Goal: Task Accomplishment & Management: Use online tool/utility

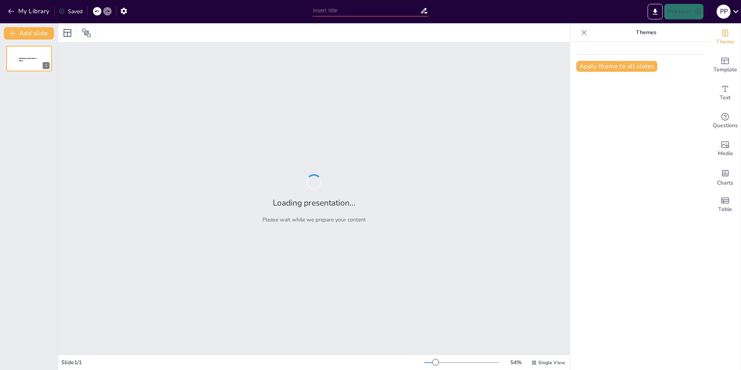
type input "Imported hipertension_xunta_logo (1).pptx o logo.pptx"
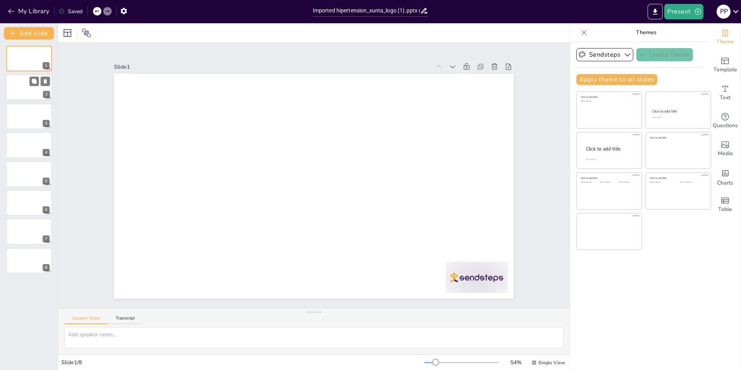
click at [13, 91] on div at bounding box center [29, 87] width 47 height 26
click at [19, 117] on div at bounding box center [29, 116] width 47 height 26
click at [22, 153] on div at bounding box center [29, 145] width 47 height 26
click at [26, 178] on div at bounding box center [29, 174] width 47 height 26
click at [27, 198] on div at bounding box center [29, 202] width 47 height 26
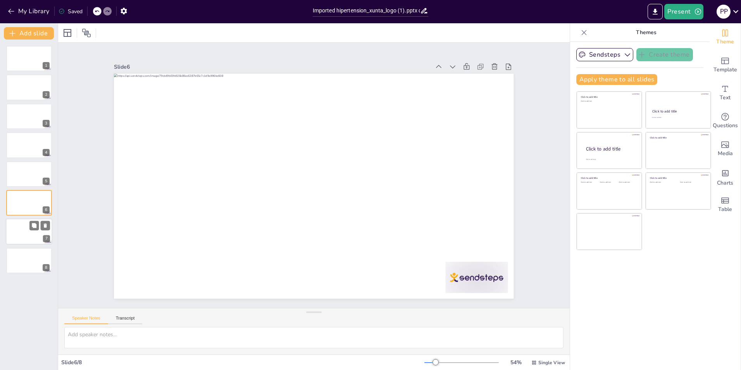
click at [32, 237] on div at bounding box center [29, 232] width 47 height 26
click at [23, 257] on div at bounding box center [29, 260] width 47 height 26
click at [123, 14] on icon "button" at bounding box center [124, 11] width 8 height 8
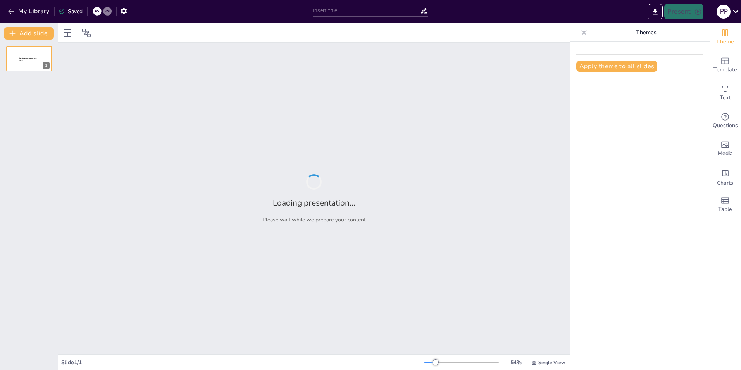
type input "Imported hipertension_xunta_logo (1).pptx o logo.pptx"
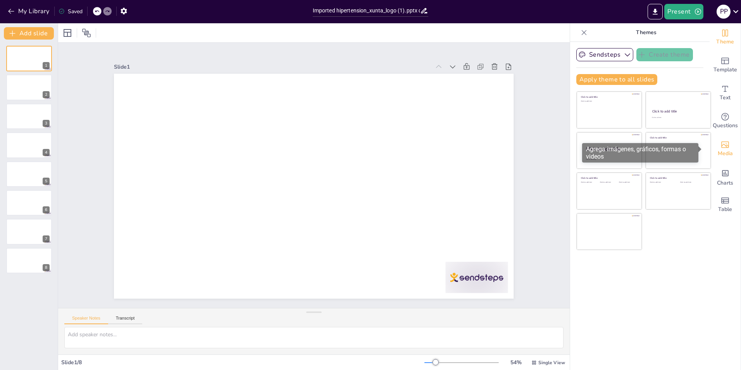
click at [721, 152] on span "Media" at bounding box center [725, 153] width 15 height 9
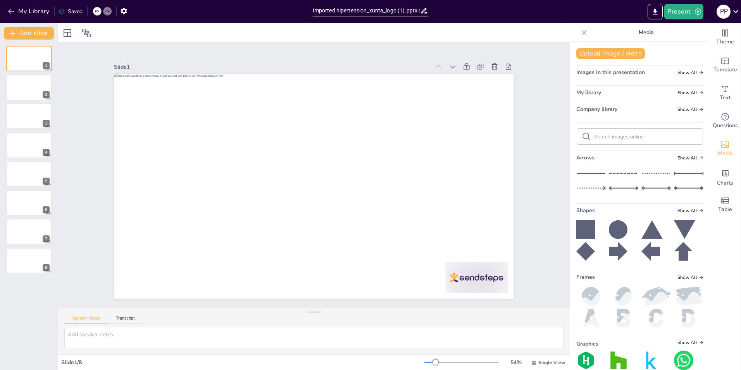
click at [729, 262] on div "Theme Template Text Questions Media Charts Table" at bounding box center [725, 196] width 31 height 346
click at [29, 12] on button "My Library" at bounding box center [29, 11] width 47 height 12
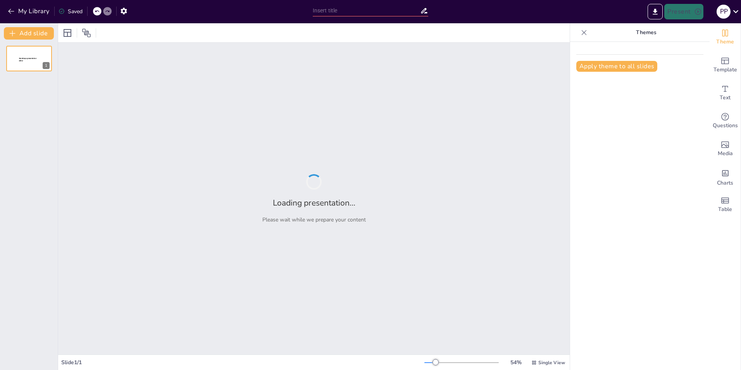
type input "Recomendaciones Efectivas para el Manejo de la Hipertensión: Alimentación y Háb…"
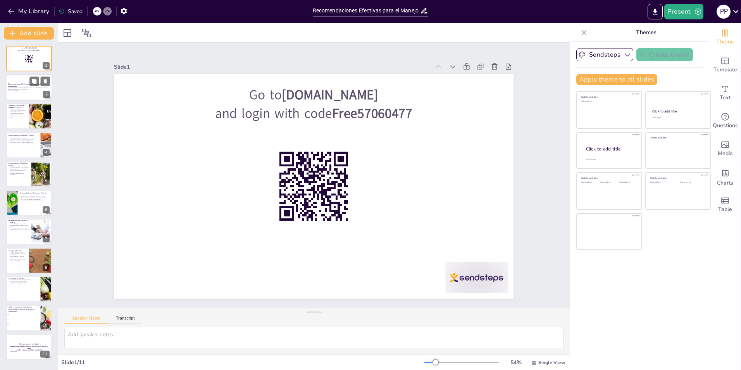
click at [40, 86] on p "Recomendaciones Efectivas para el Manejo de la Hipertensión" at bounding box center [29, 85] width 42 height 4
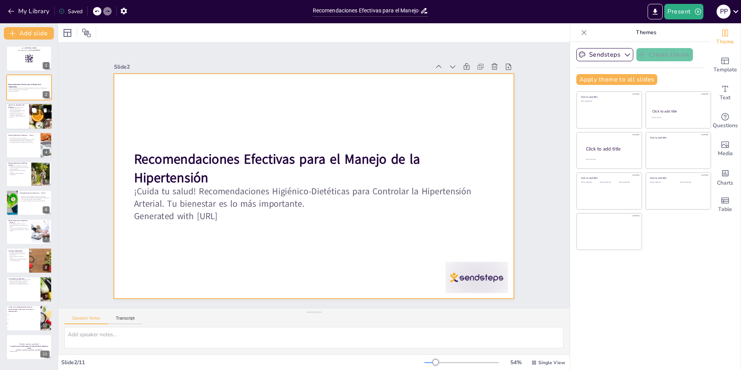
checkbox input "true"
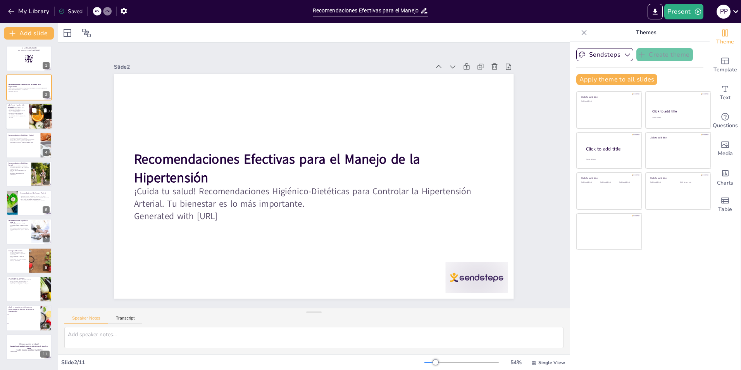
click at [40, 117] on div at bounding box center [40, 116] width 45 height 26
type textarea "La hipertensión arterial es una condición médica que puede afectar la vida de l…"
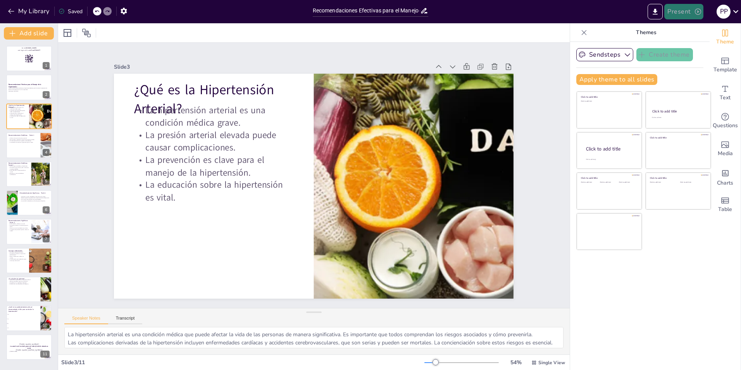
click at [673, 15] on button "Present" at bounding box center [683, 12] width 39 height 16
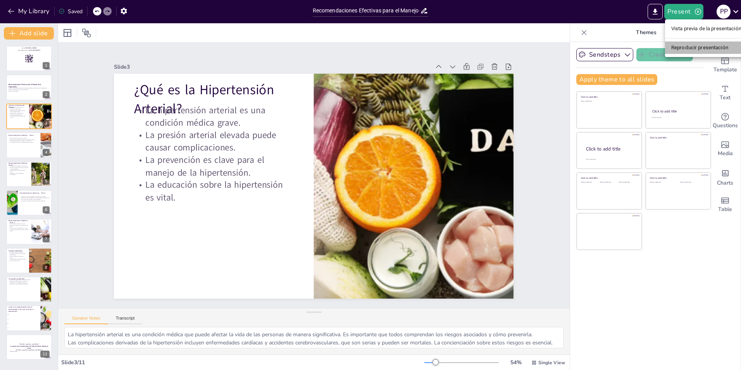
click at [689, 47] on li "Reproducir presentación" at bounding box center [706, 47] width 83 height 12
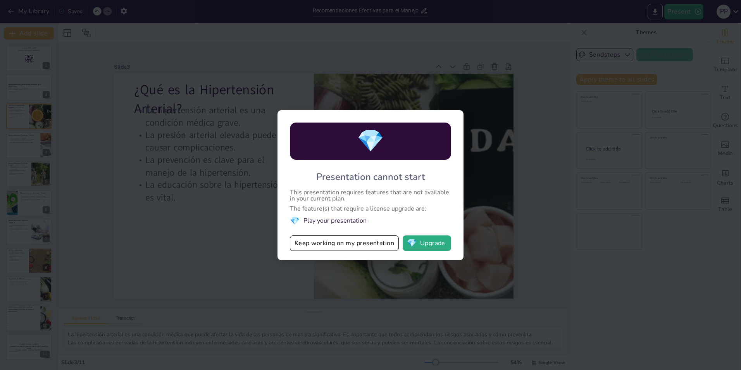
click at [329, 221] on li "💎 Play your presentation" at bounding box center [370, 220] width 161 height 10
click at [434, 245] on button "💎 Upgrade" at bounding box center [427, 243] width 48 height 16
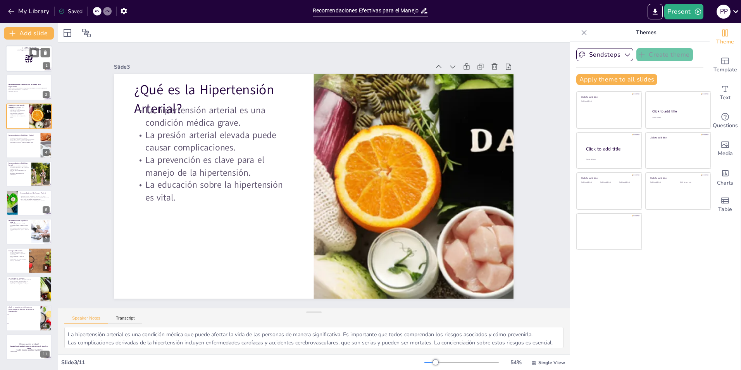
checkbox input "true"
click at [35, 62] on div at bounding box center [29, 58] width 47 height 26
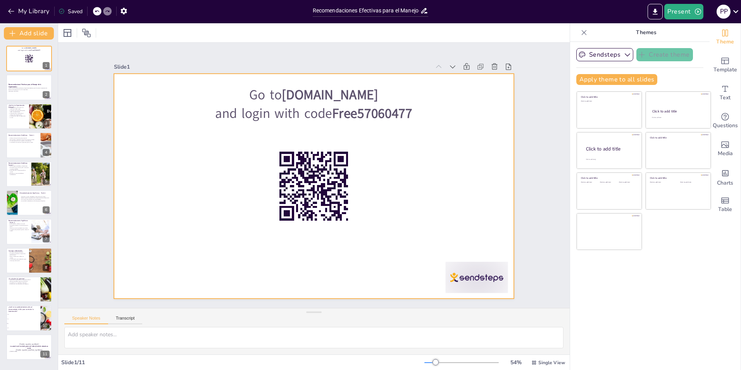
checkbox input "true"
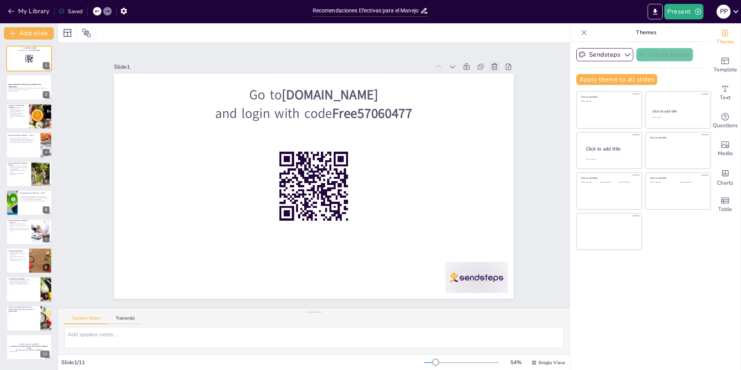
click at [510, 103] on icon at bounding box center [513, 106] width 7 height 7
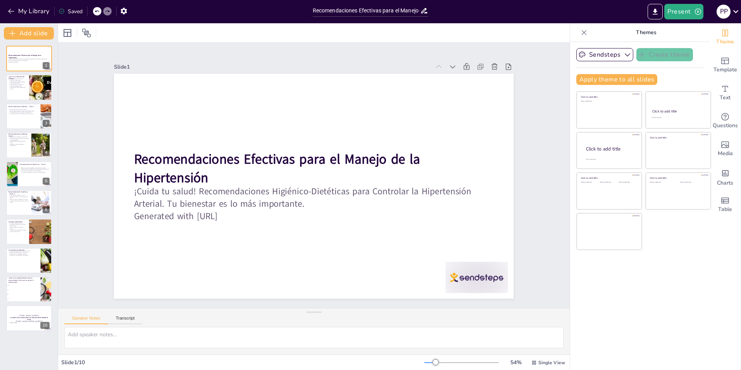
click at [541, 140] on div "Slide 1 Recomendaciones Efectivas para el Manejo de la Hipertensión ¡Cuida tu s…" at bounding box center [314, 175] width 512 height 265
checkbox input "true"
click at [687, 12] on button "Present" at bounding box center [683, 12] width 39 height 16
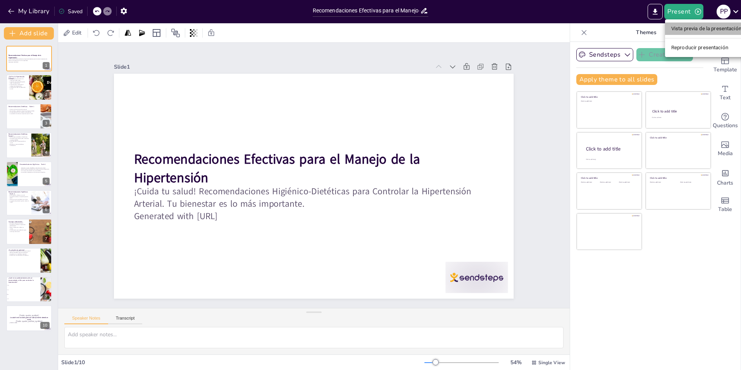
click at [687, 26] on li "Vista previa de la presentación" at bounding box center [706, 28] width 83 height 12
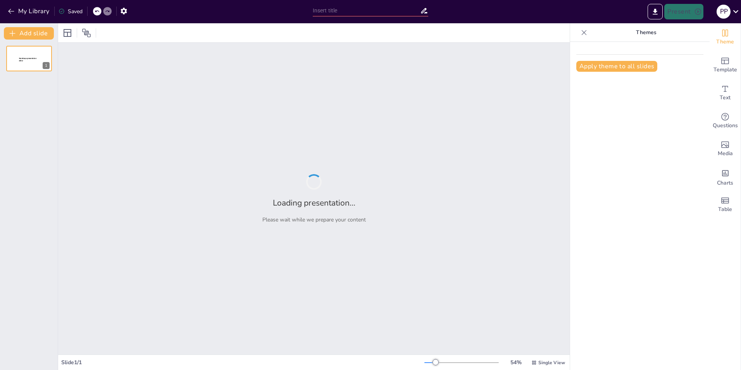
type input "Recomendaciones Efectivas para el Manejo de la Hipertensión: Alimentación y Háb…"
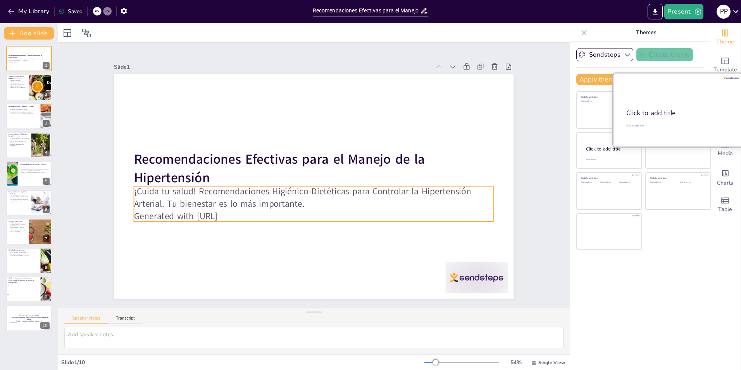
checkbox input "true"
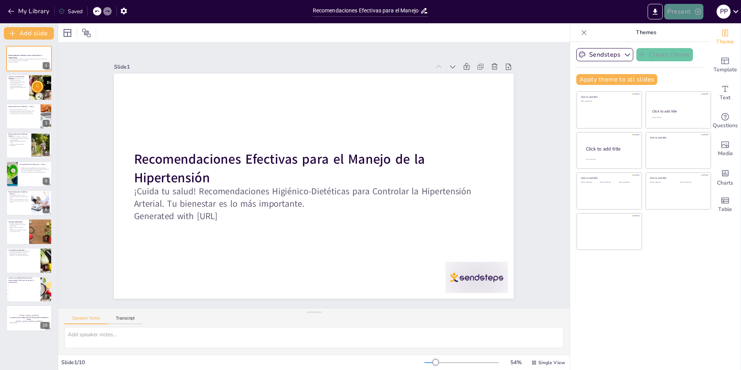
click at [700, 12] on icon "button" at bounding box center [698, 12] width 8 height 8
click at [688, 48] on li "Reproducir presentación" at bounding box center [706, 47] width 83 height 12
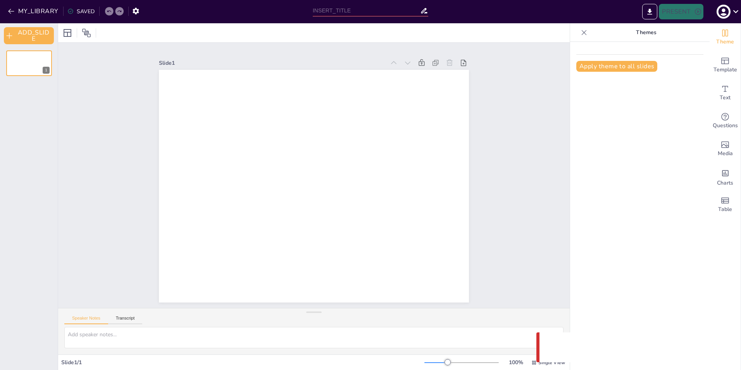
type input "Recomendaciones Efectivas para el Manejo de la Hipertensión: Alimentación y Háb…"
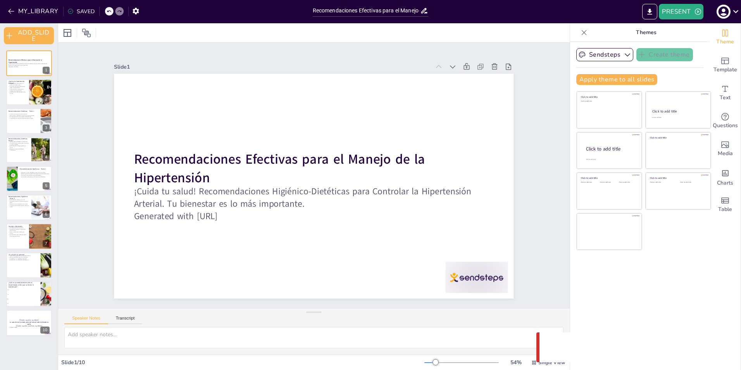
checkbox input "true"
click at [43, 69] on div "1" at bounding box center [46, 70] width 7 height 7
checkbox input "true"
click at [24, 94] on p "La educación sobre la hipertensión es vital." at bounding box center [17, 92] width 19 height 3
type textarea "La hipertensión arterial es una condición médica que puede afectar la vida de l…"
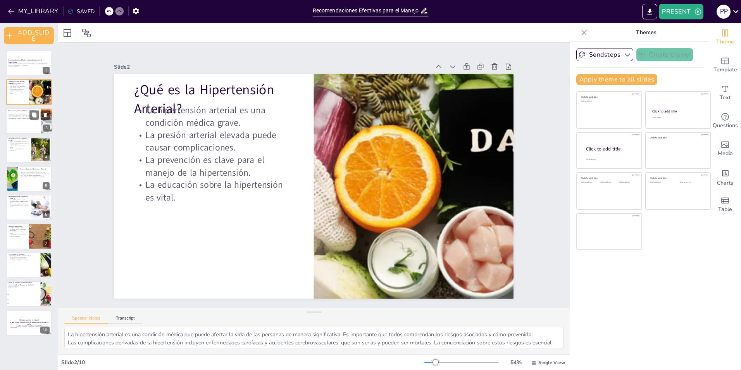
checkbox input "true"
click at [33, 128] on div at bounding box center [29, 121] width 47 height 26
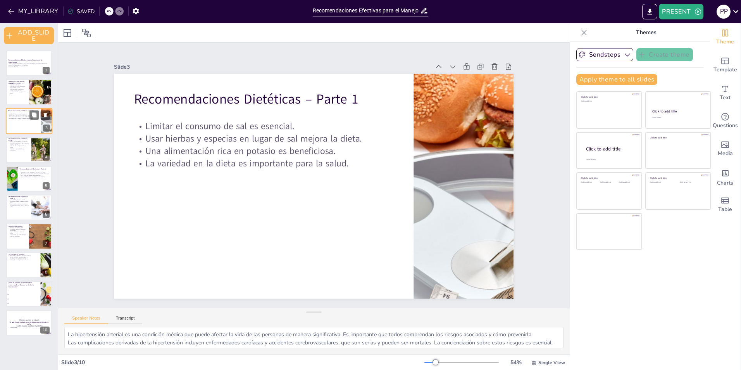
type textarea "Limitar la sal es una de las recomendaciones más importantes para controlar la …"
click at [624, 56] on icon "button" at bounding box center [628, 55] width 8 height 8
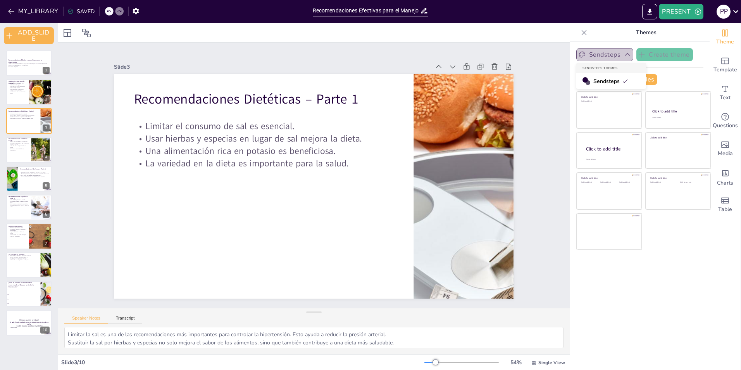
click at [624, 56] on icon "button" at bounding box center [628, 55] width 8 height 8
checkbox input "true"
click at [41, 152] on div at bounding box center [40, 150] width 35 height 24
type textarea "Las grasas saludables son esenciales para una dieta equilibrada y pueden ayudar…"
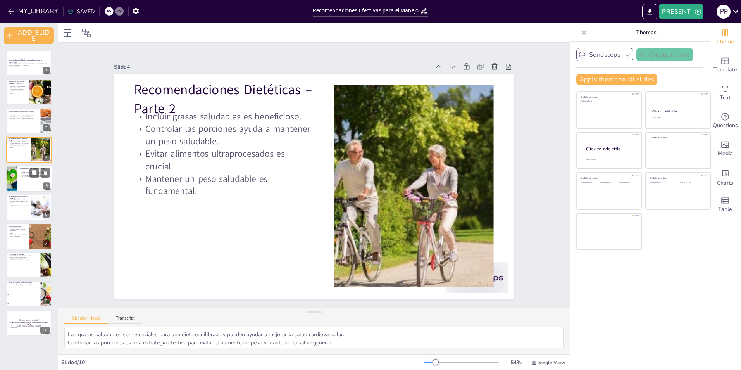
checkbox input "true"
click at [28, 181] on div at bounding box center [29, 178] width 47 height 26
type textarea "Mantener un peso saludable es fundamental para prevenir y controlar la hiperten…"
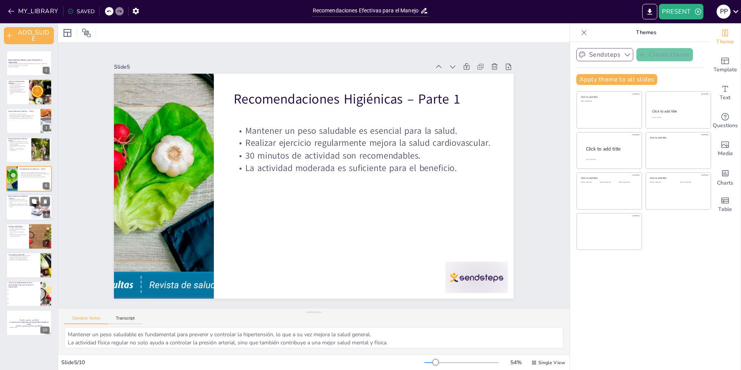
checkbox input "true"
click at [24, 199] on p "Evitar alcohol y tabaco es crucial." at bounding box center [18, 200] width 21 height 2
type textarea "Evitar el alcohol y el tabaco es fundamental para mantener la presión arterial …"
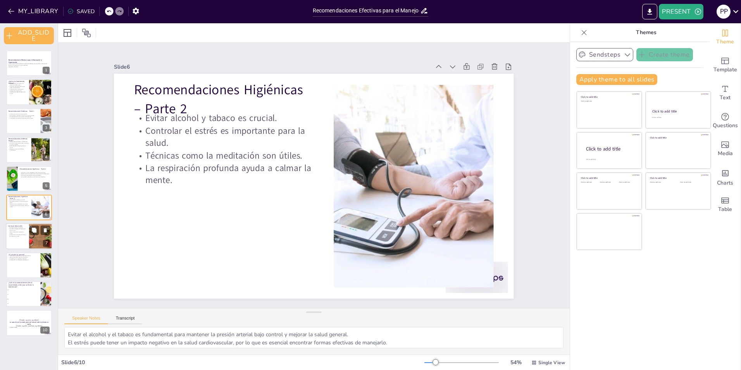
checkbox input "true"
click at [26, 236] on p "La orientación personalizada mejora el manejo de la salud." at bounding box center [17, 235] width 19 height 3
type textarea "El monitoreo regular permite detectar cambios en la presión arterial y ajustar …"
checkbox input "true"
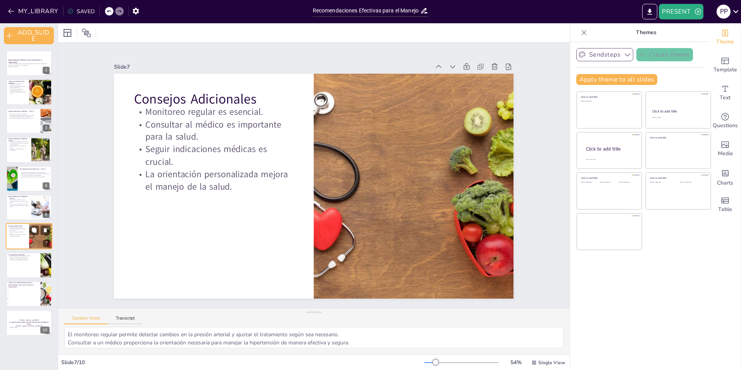
checkbox input "true"
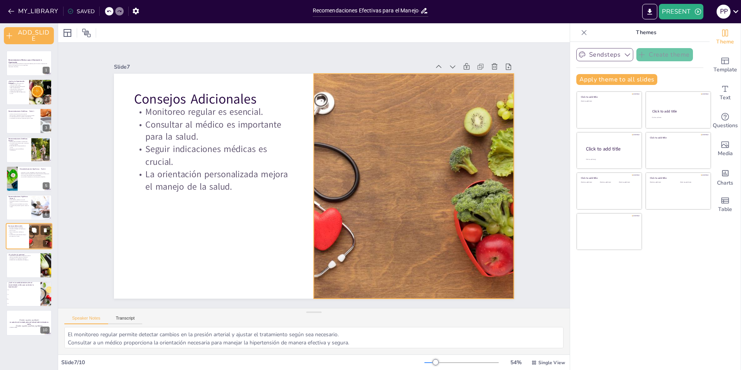
checkbox input "true"
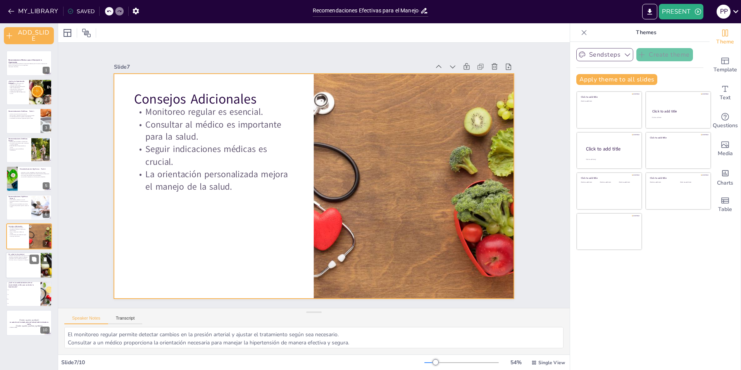
checkbox input "true"
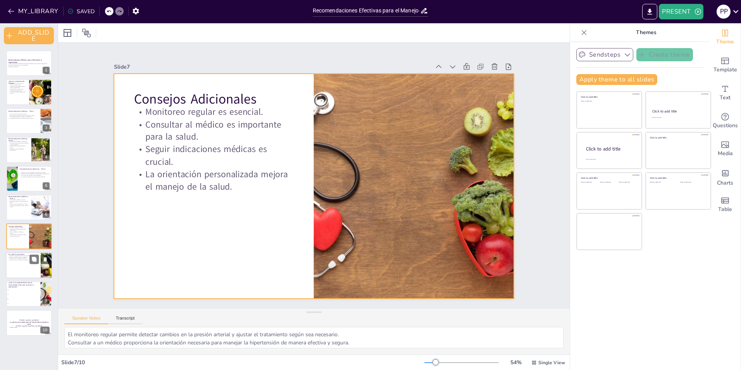
checkbox input "true"
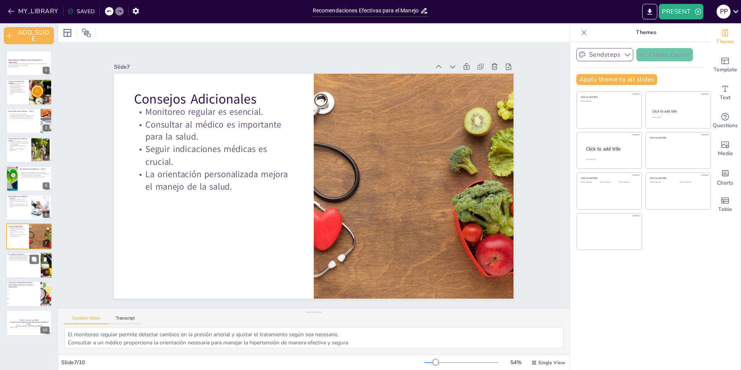
click at [28, 270] on div at bounding box center [29, 265] width 47 height 26
type textarea "Una alimentación adecuada es fundamental para prevenir y controlar la hipertens…"
checkbox input "true"
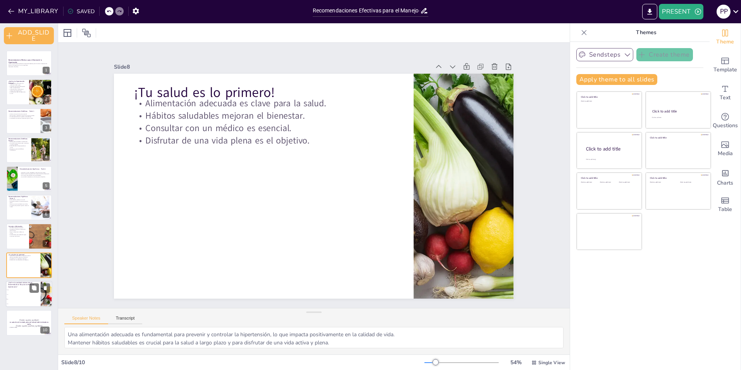
checkbox input "true"
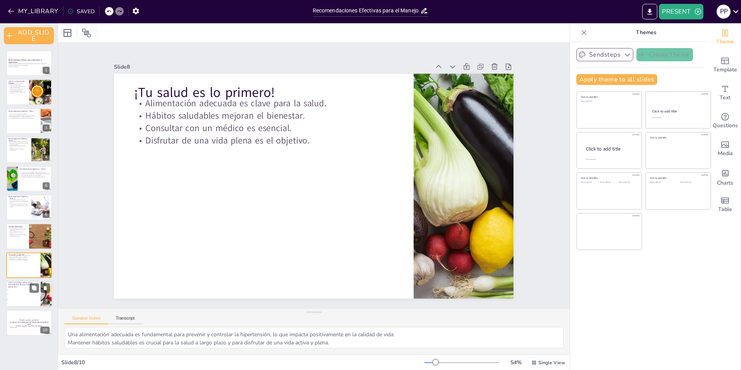
checkbox input "true"
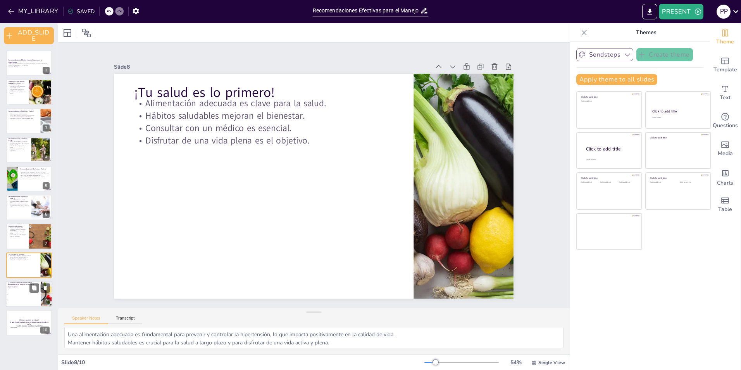
click at [28, 295] on li "7 g" at bounding box center [23, 294] width 35 height 5
type textarea "La respuesta correcta es 5 g, como se menciona en la diapositiva "Recomendacion…"
checkbox input "true"
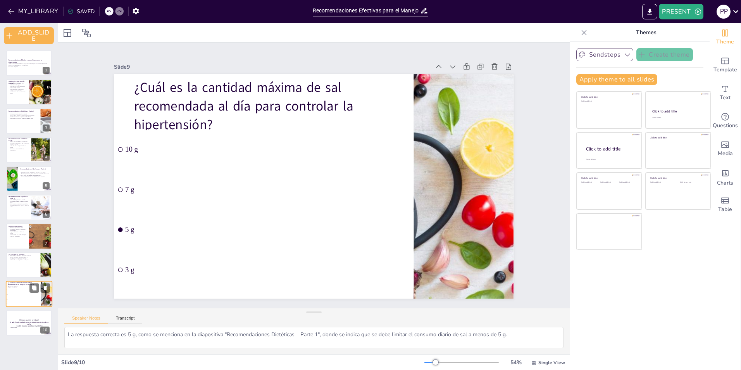
checkbox input "true"
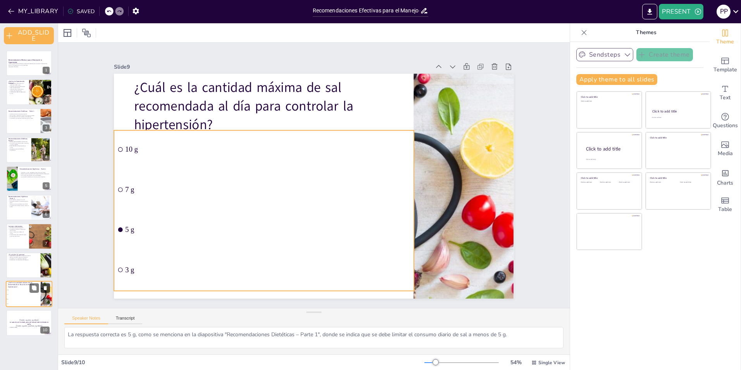
checkbox input "true"
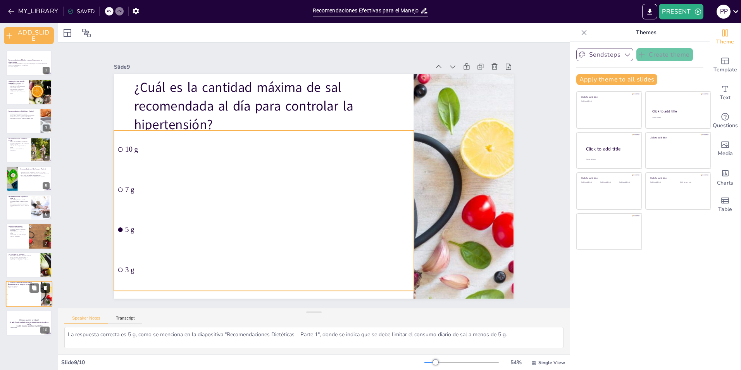
checkbox input "true"
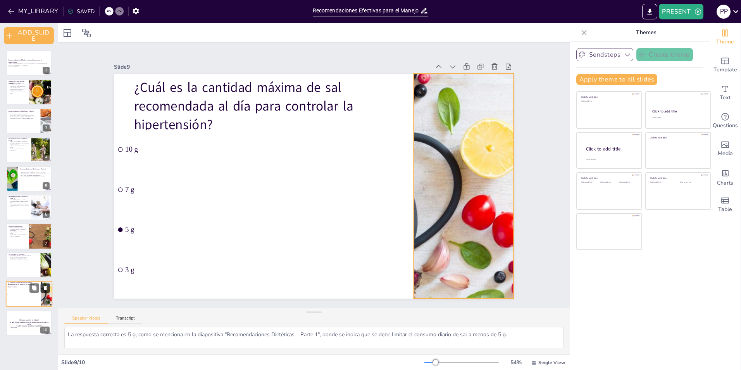
checkbox input "true"
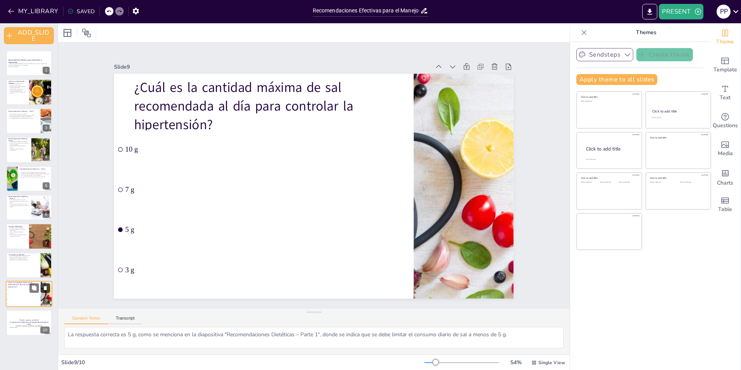
click at [45, 286] on icon at bounding box center [45, 288] width 3 height 4
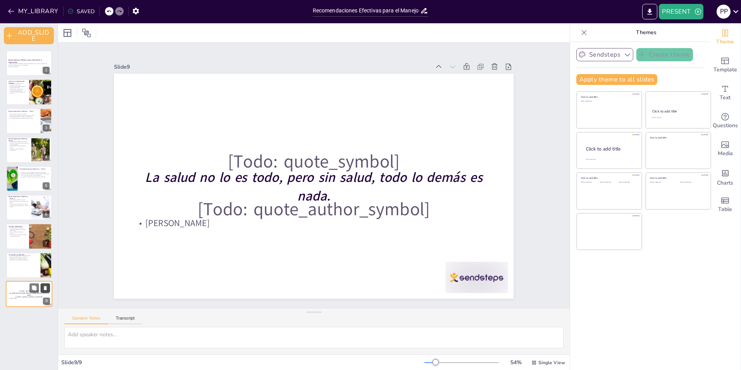
click at [45, 289] on icon at bounding box center [45, 288] width 3 height 4
type textarea "Una alimentación adecuada es fundamental para prevenir y controlar la hipertens…"
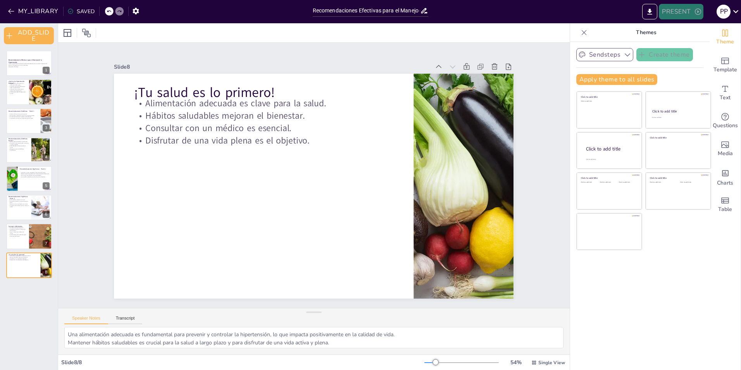
click at [684, 12] on button "PRESENT" at bounding box center [681, 12] width 44 height 16
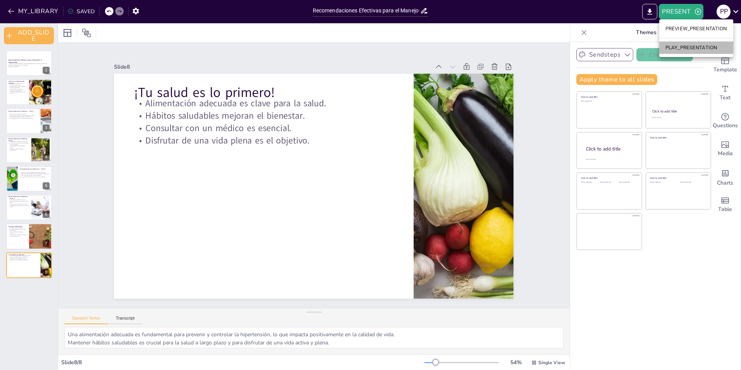
click at [694, 50] on li "PLAY_PRESENTATION" at bounding box center [696, 47] width 74 height 12
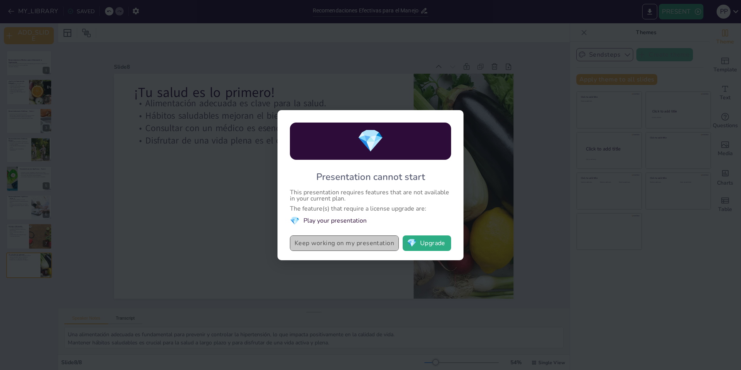
click at [352, 244] on button "Keep working on my presentation" at bounding box center [344, 243] width 109 height 16
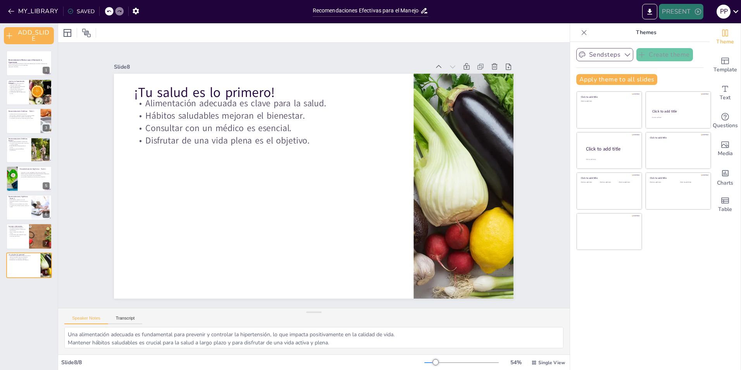
click at [674, 12] on button "PRESENT" at bounding box center [681, 12] width 44 height 16
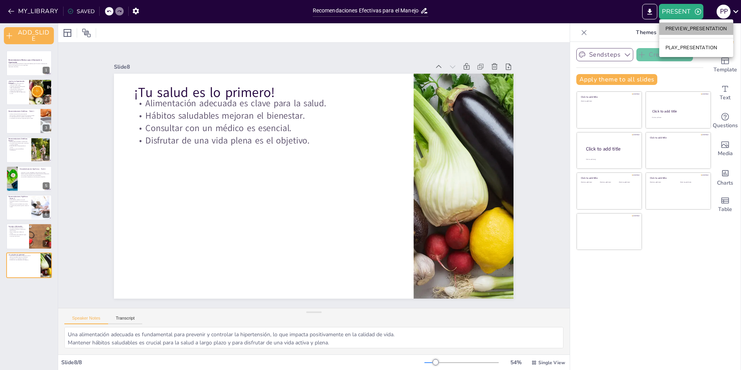
click at [675, 29] on li "PREVIEW_PRESENTATION" at bounding box center [696, 28] width 74 height 12
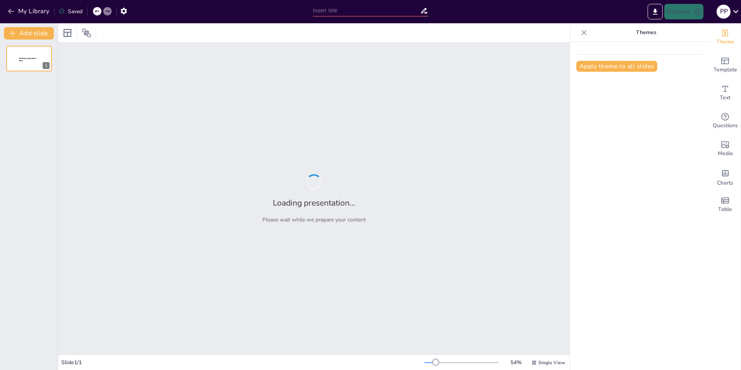
type input "Recomendaciones Efectivas para el Manejo de la Hipertensión: Alimentación y Háb…"
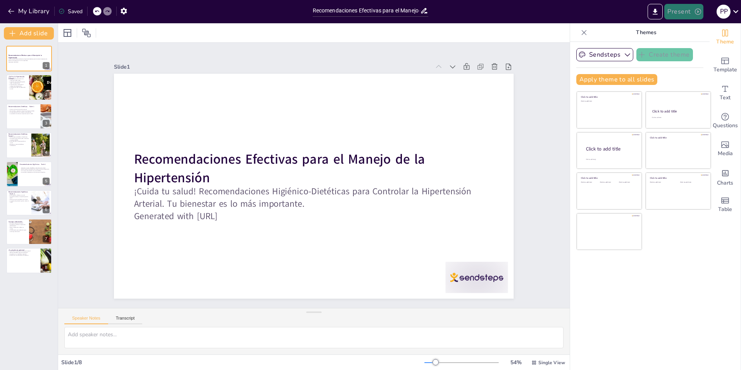
click at [693, 13] on button "Present" at bounding box center [683, 12] width 39 height 16
click at [694, 46] on li "Reproducir presentación" at bounding box center [706, 47] width 83 height 12
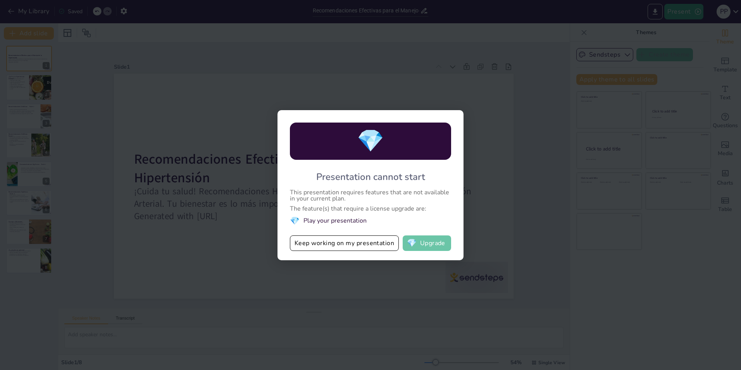
click at [410, 243] on span "💎" at bounding box center [412, 243] width 10 height 8
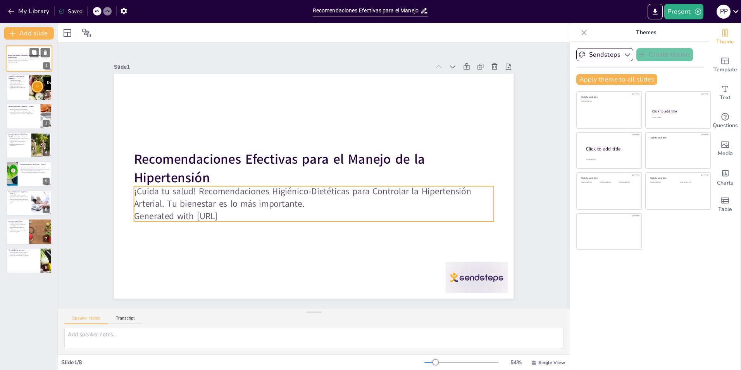
click at [38, 62] on p "Generated with [URL]" at bounding box center [29, 62] width 42 height 2
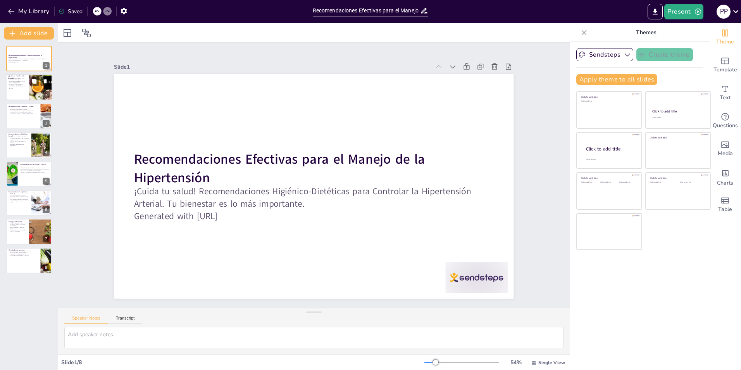
click at [39, 87] on div at bounding box center [40, 87] width 45 height 26
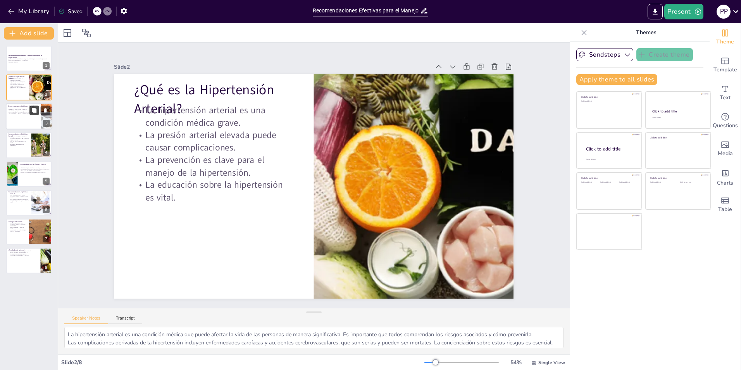
click at [30, 113] on button at bounding box center [33, 109] width 9 height 9
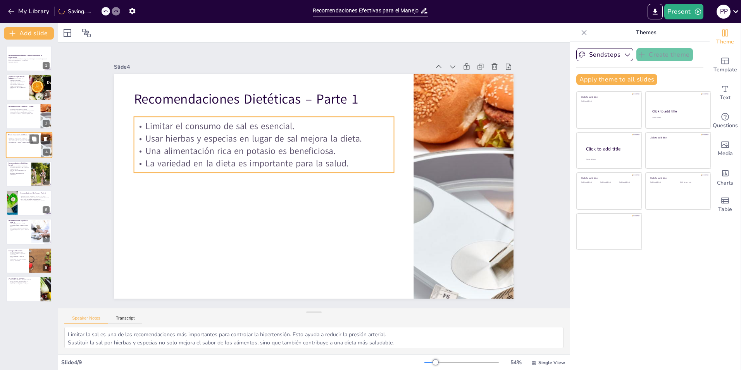
click at [26, 142] on p "La variedad en la dieta es importante para la salud." at bounding box center [23, 143] width 30 height 2
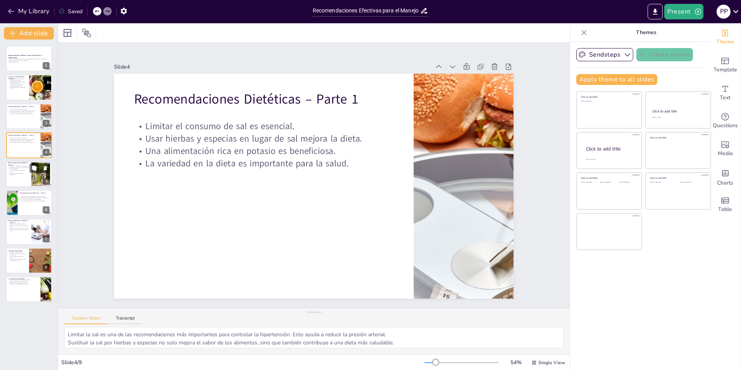
click at [26, 179] on div at bounding box center [29, 174] width 47 height 26
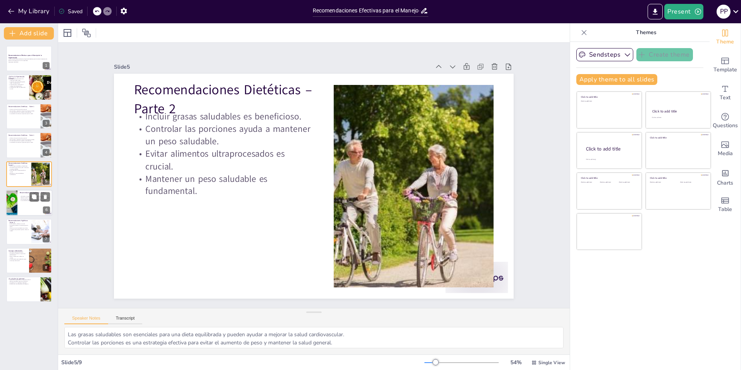
click at [28, 206] on div at bounding box center [29, 202] width 47 height 26
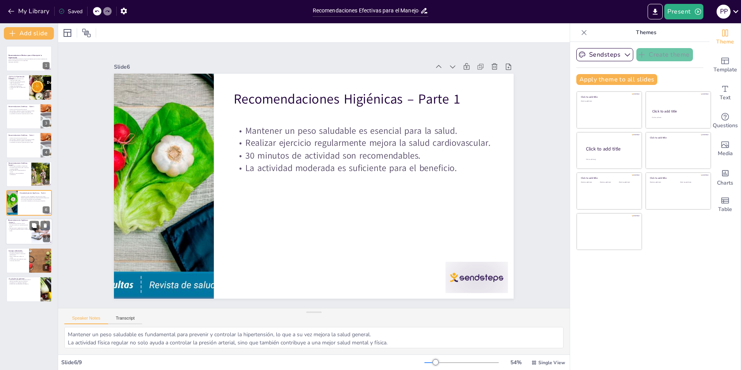
click at [22, 232] on div at bounding box center [29, 232] width 47 height 26
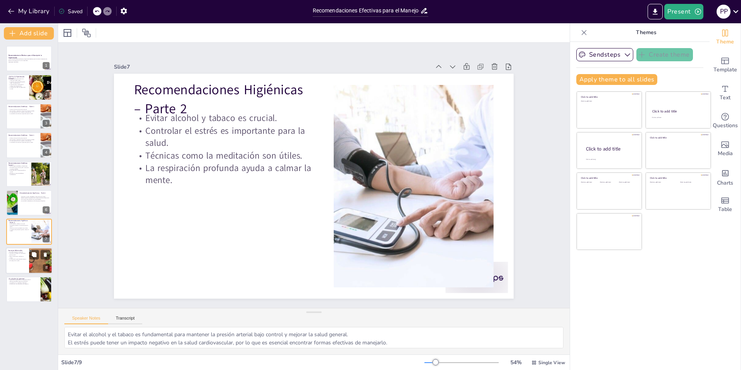
click at [29, 261] on div at bounding box center [41, 260] width 40 height 26
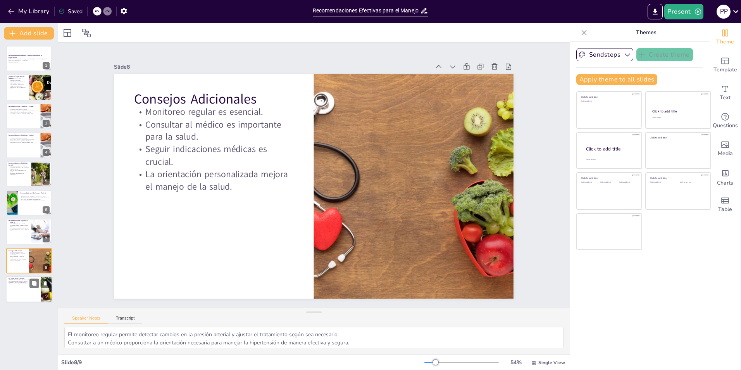
click at [32, 295] on div at bounding box center [29, 289] width 47 height 26
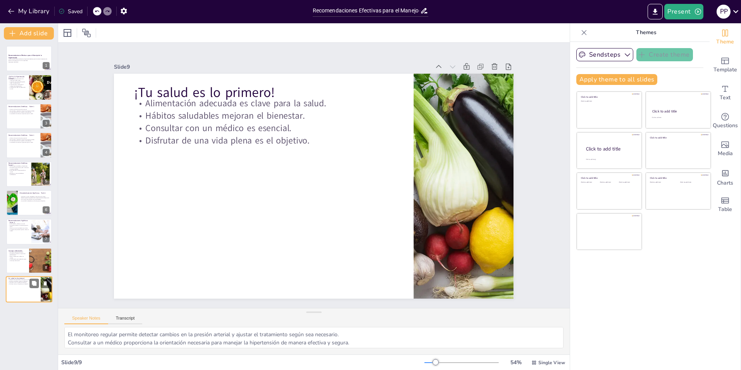
type textarea "Una alimentación adecuada es fundamental para prevenir y controlar la hipertens…"
click at [17, 10] on button "My Library" at bounding box center [29, 11] width 47 height 12
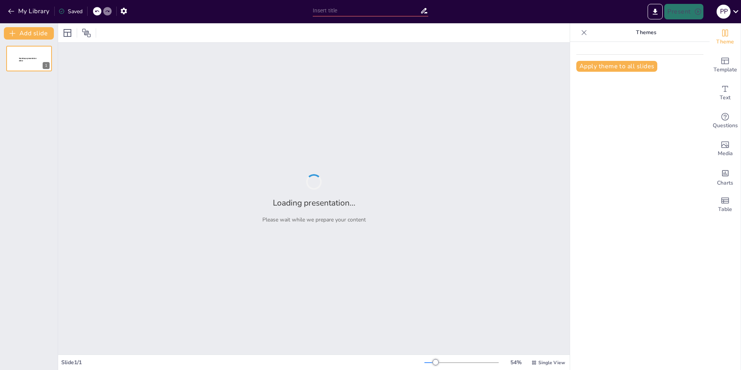
type input "Guía Práctica para el Manejo de la Hipertensión: Alimentación y Estilo de Vida"
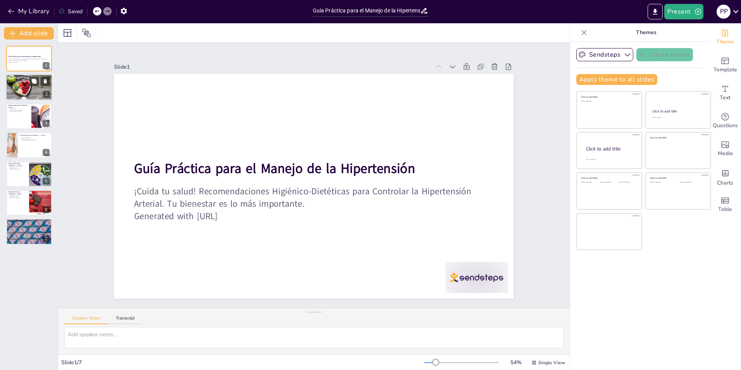
click at [26, 88] on div at bounding box center [29, 87] width 47 height 31
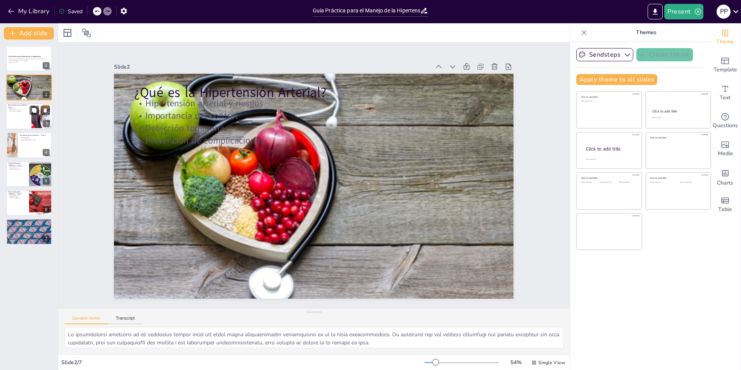
click at [33, 118] on div at bounding box center [41, 116] width 64 height 24
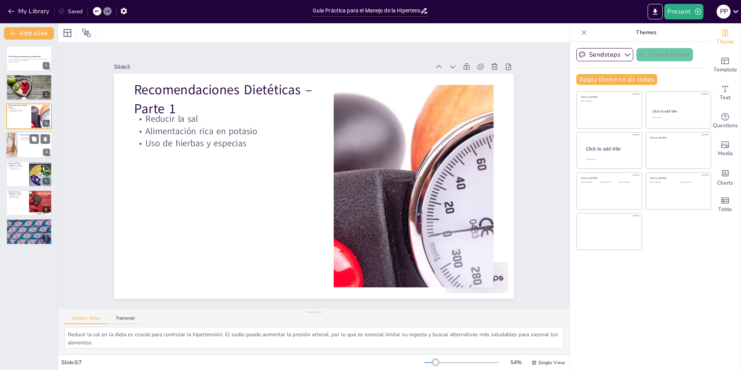
click at [31, 145] on div at bounding box center [29, 145] width 47 height 26
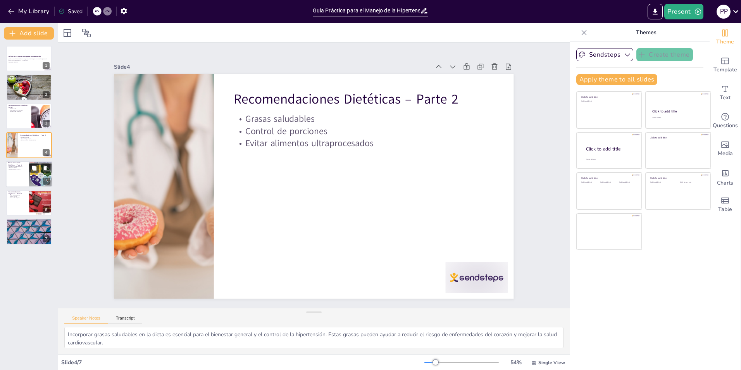
click at [36, 178] on div at bounding box center [40, 174] width 35 height 26
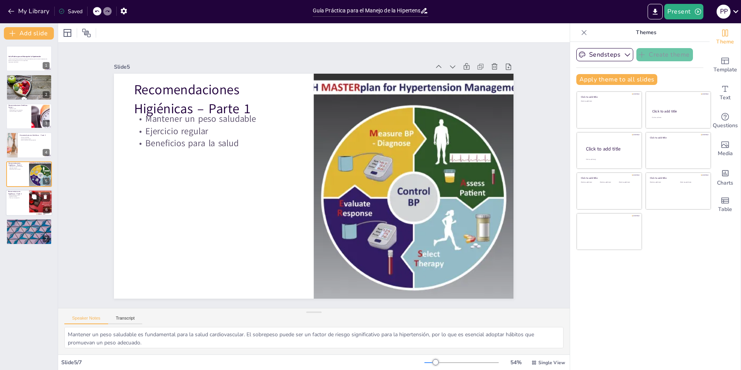
click at [39, 202] on div at bounding box center [41, 202] width 26 height 26
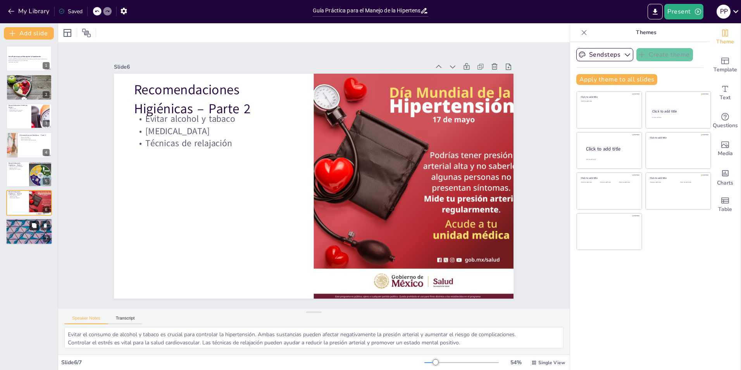
click at [36, 229] on button at bounding box center [33, 225] width 9 height 9
type textarea "El monitoreo regular de la presión arterial es clave para detectar cambios a ti…"
